Goal: Information Seeking & Learning: Learn about a topic

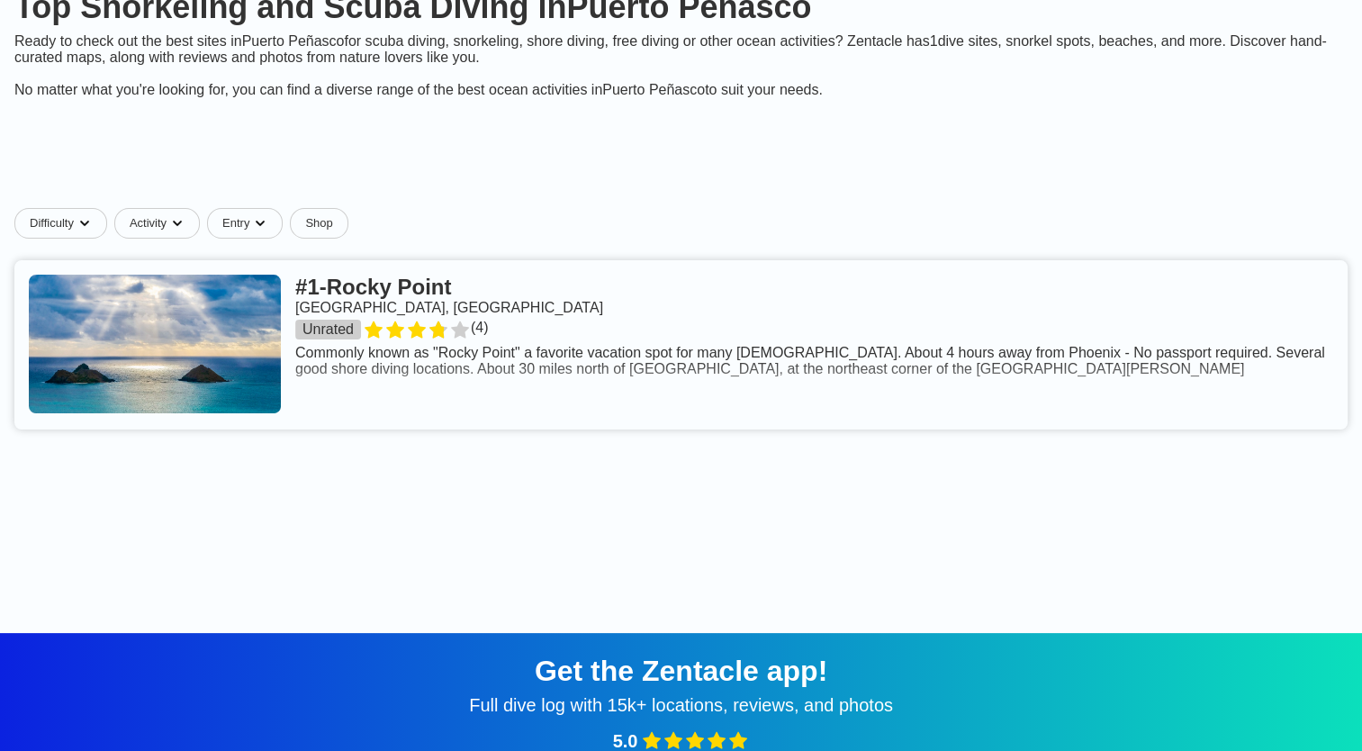
scroll to position [180, 0]
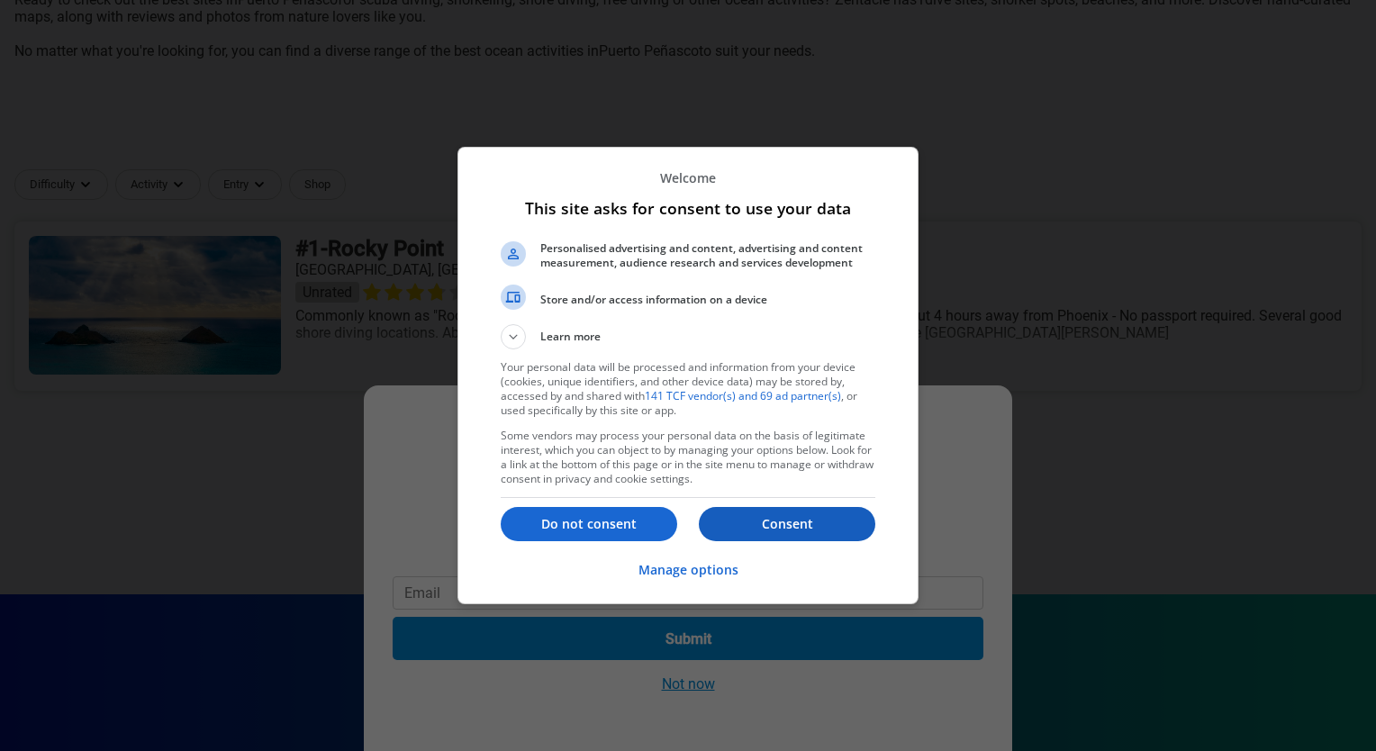
click at [780, 531] on p "Consent" at bounding box center [787, 524] width 176 height 18
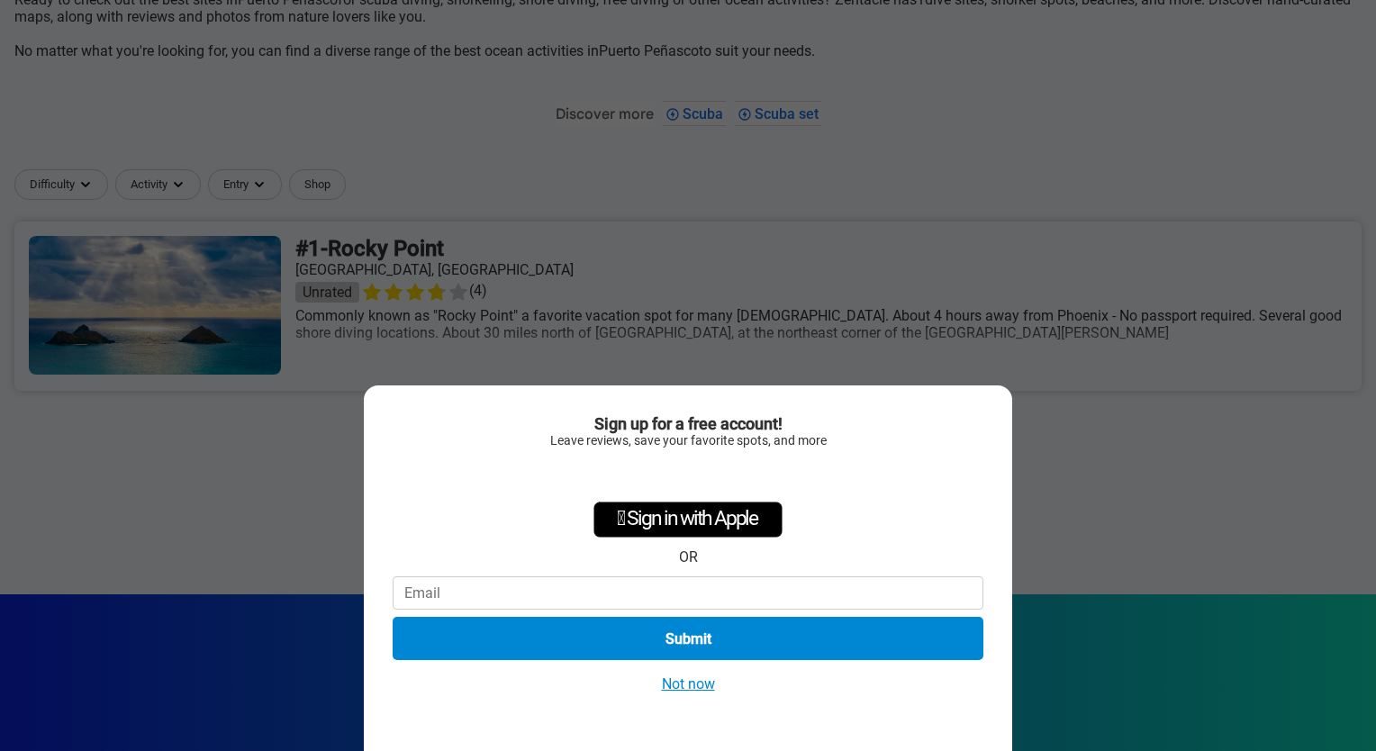
click at [700, 683] on button "Not now" at bounding box center [688, 683] width 64 height 19
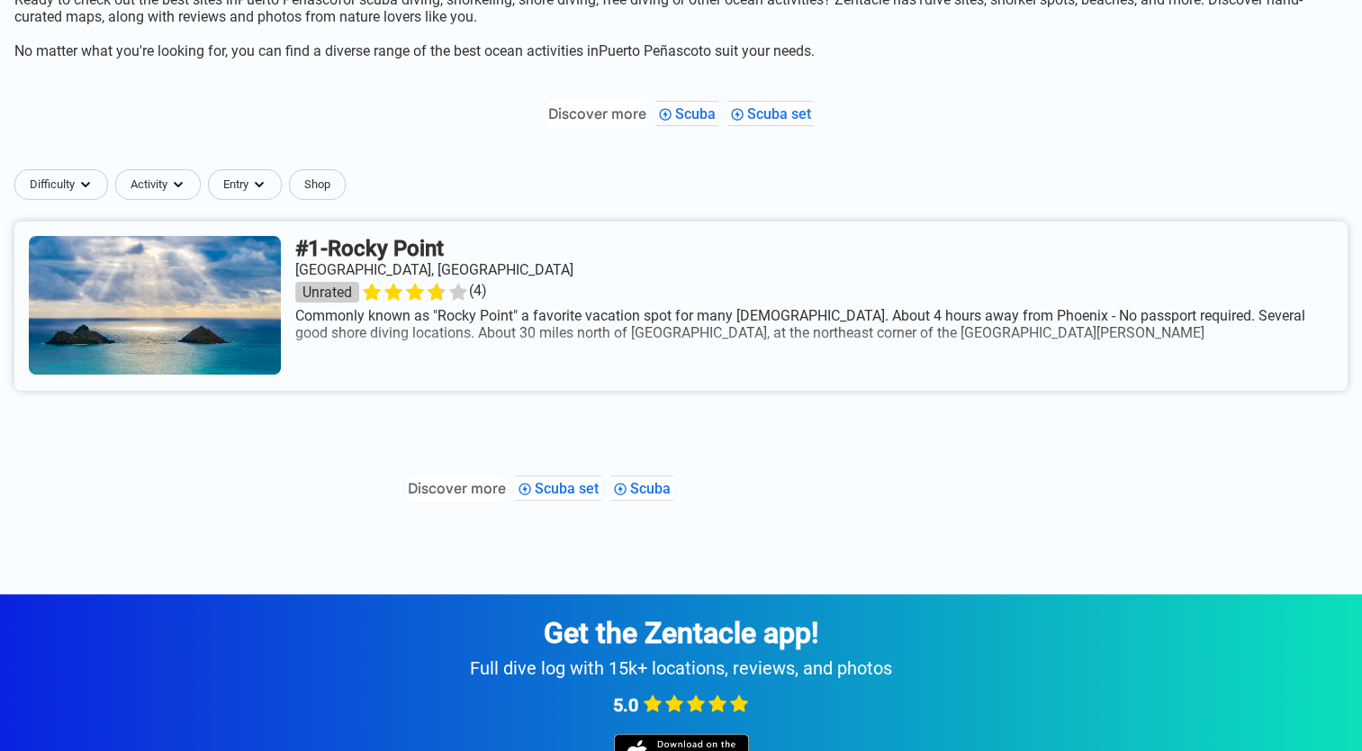
click at [512, 344] on link at bounding box center [681, 306] width 1334 height 169
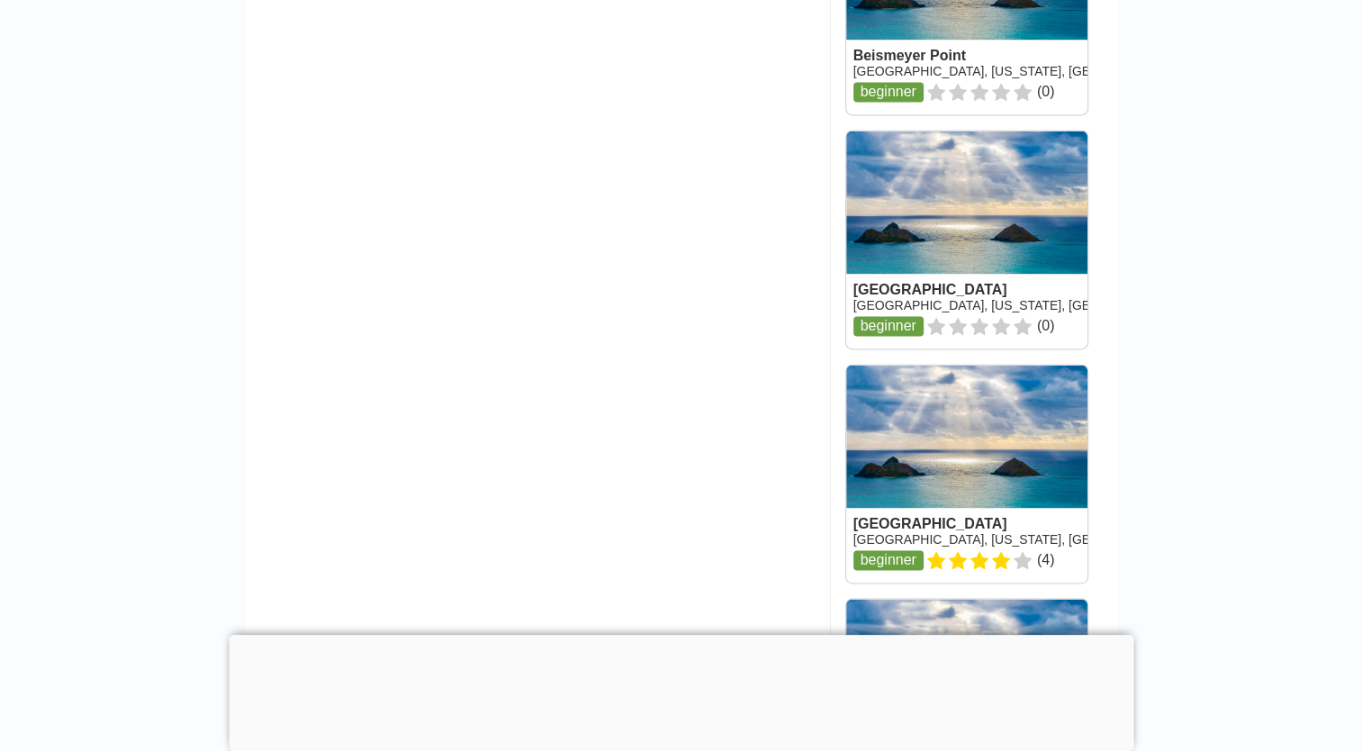
scroll to position [2881, 0]
